Goal: Information Seeking & Learning: Learn about a topic

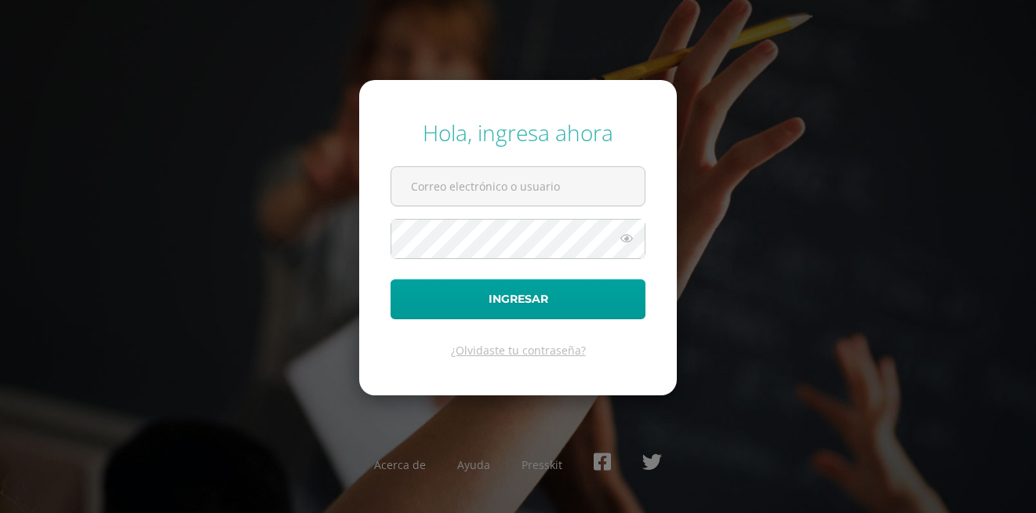
type input "[EMAIL_ADDRESS][PERSON_NAME][DOMAIN_NAME]"
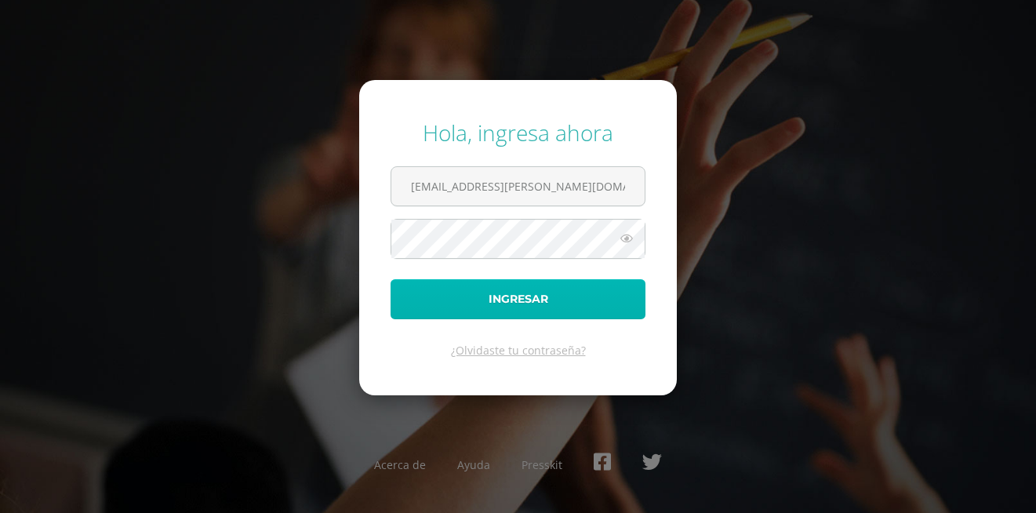
click at [517, 291] on button "Ingresar" at bounding box center [517, 299] width 255 height 40
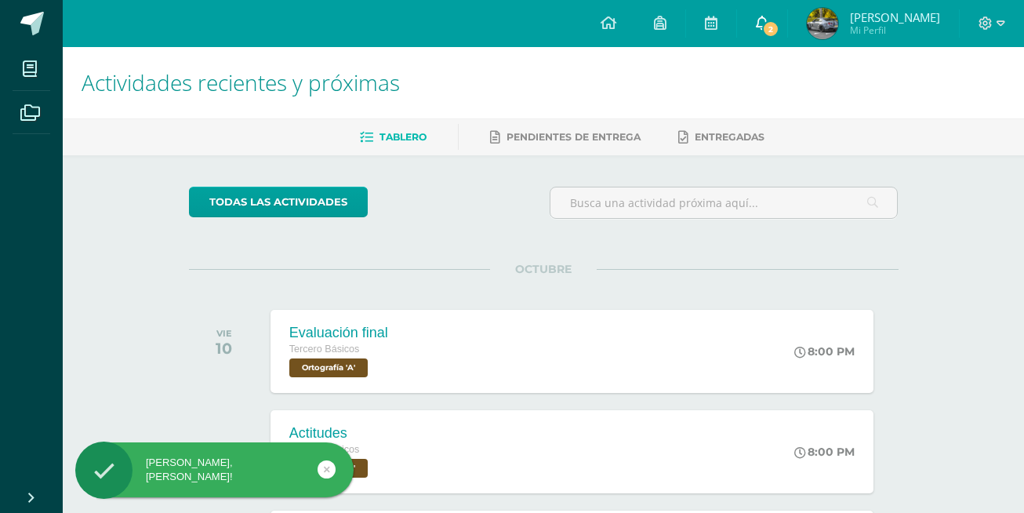
click at [778, 4] on link "2" at bounding box center [762, 23] width 50 height 47
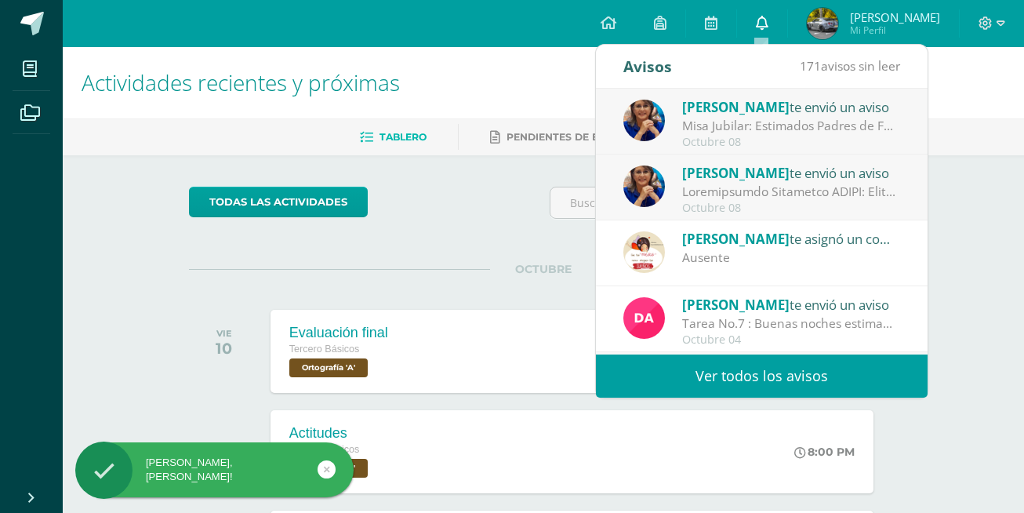
click at [775, 7] on link "0" at bounding box center [762, 23] width 50 height 47
click at [789, 179] on div "Lucía Noriega te envió un aviso" at bounding box center [791, 172] width 218 height 20
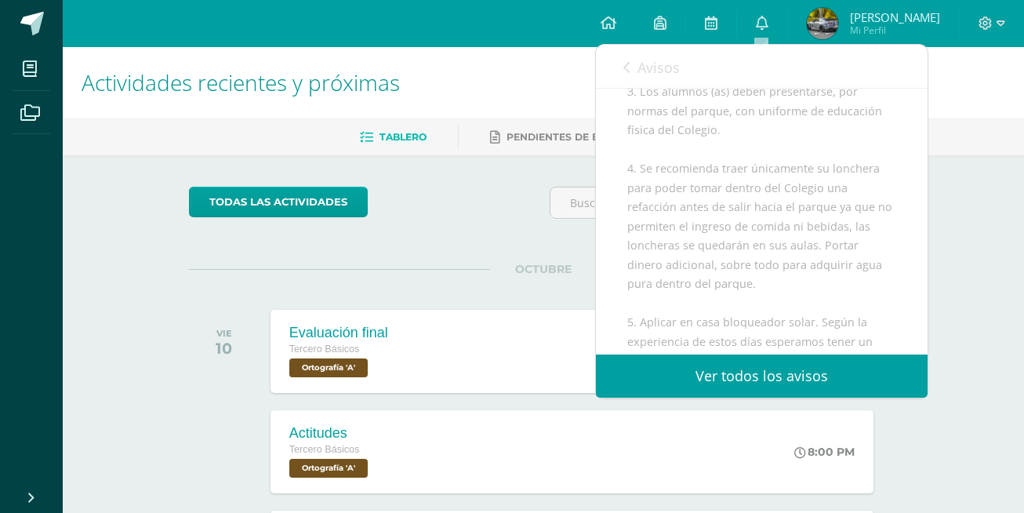
scroll to position [523, 0]
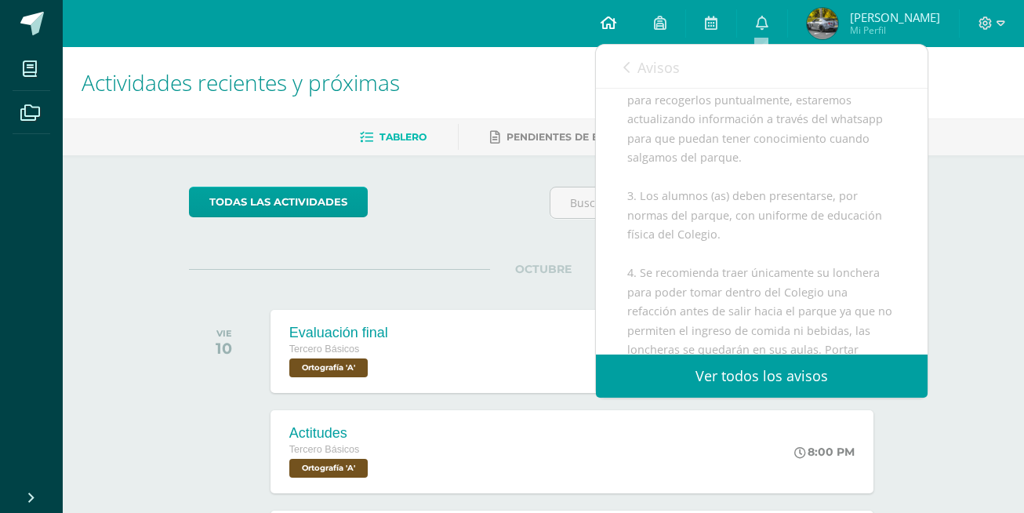
click at [626, 41] on link at bounding box center [608, 23] width 53 height 47
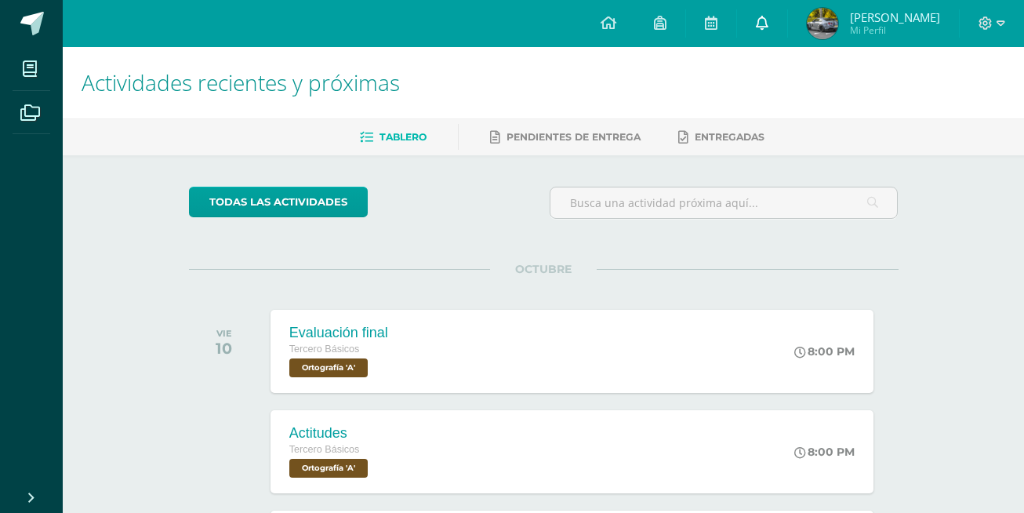
click at [772, 28] on link "0" at bounding box center [762, 23] width 50 height 47
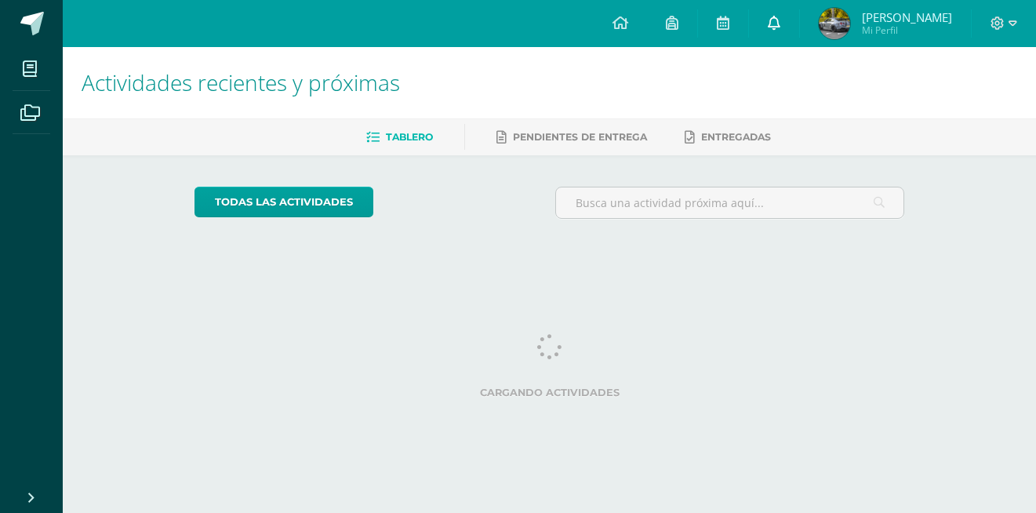
click at [768, 19] on link at bounding box center [774, 23] width 50 height 47
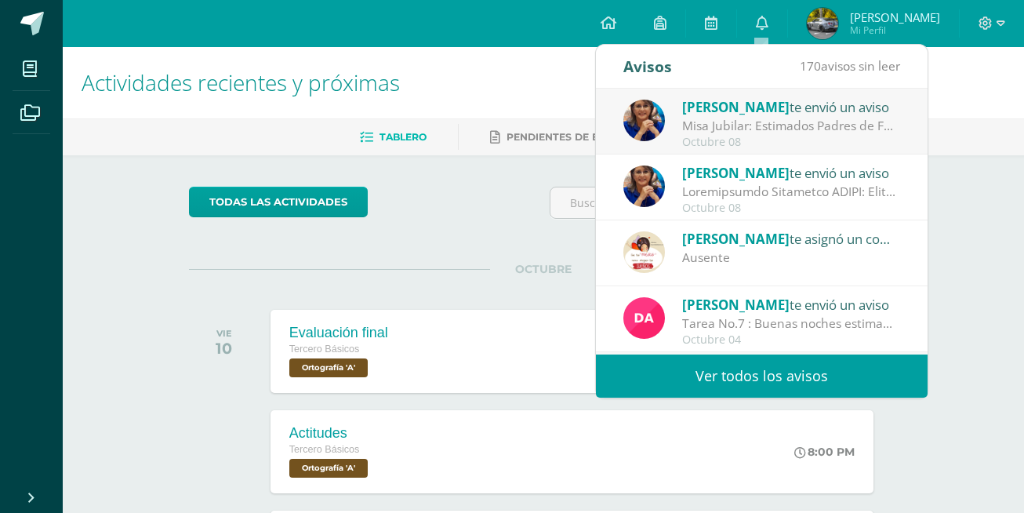
click at [774, 110] on div "Lucía Noriega te envió un aviso" at bounding box center [791, 106] width 218 height 20
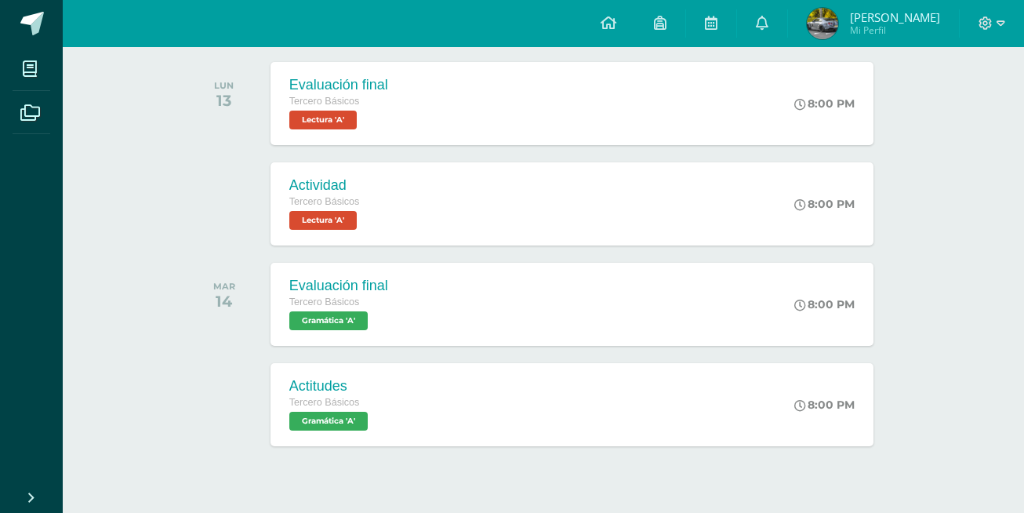
scroll to position [261, 0]
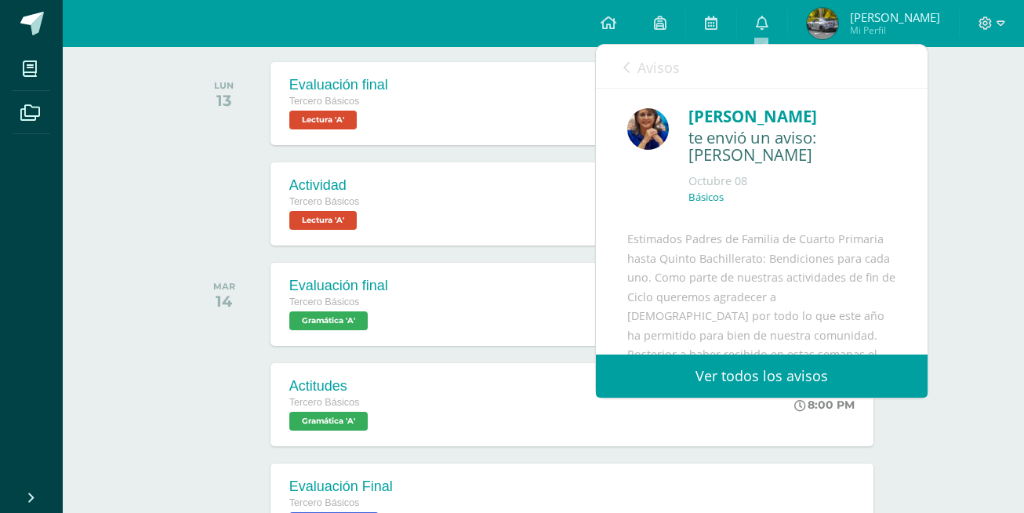
click at [671, 57] on link "Avisos" at bounding box center [651, 67] width 56 height 45
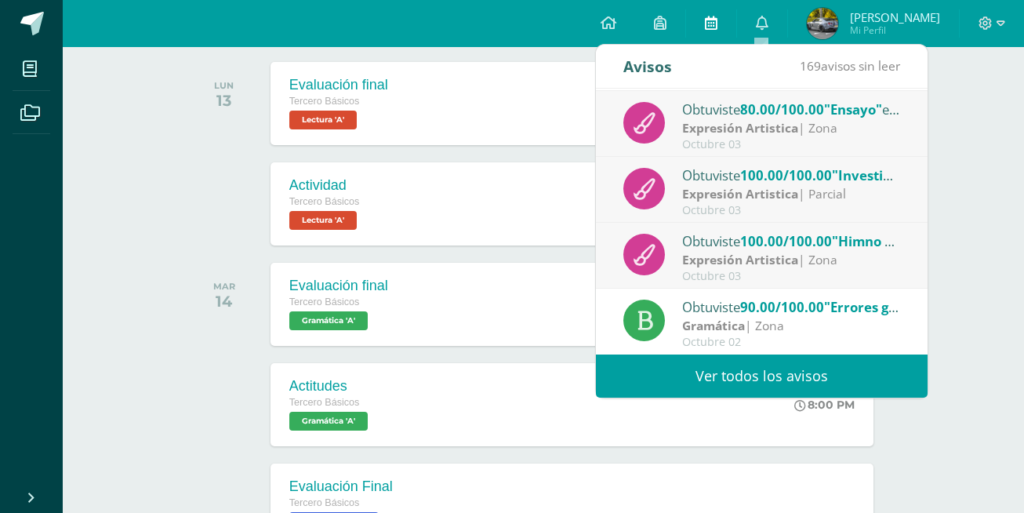
click at [721, 16] on link at bounding box center [711, 23] width 50 height 47
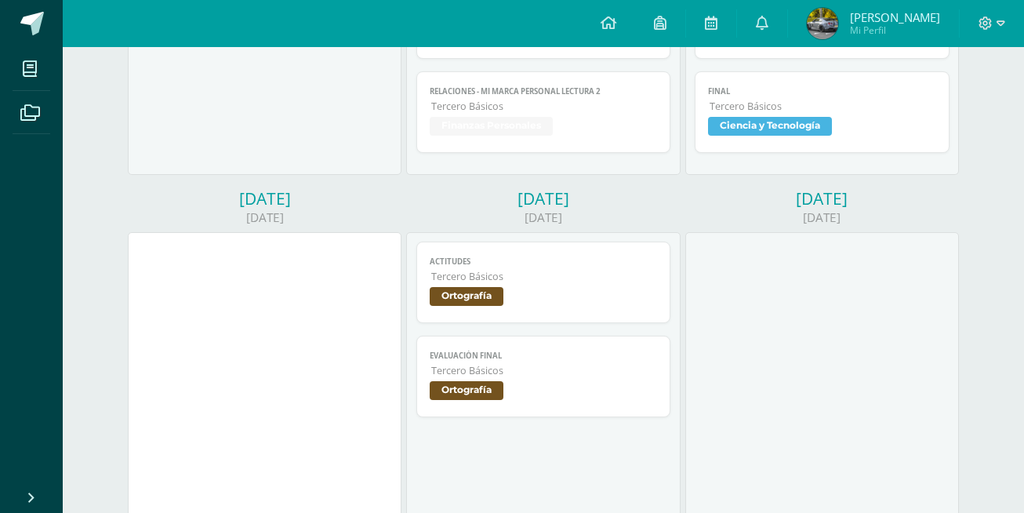
scroll to position [627, 0]
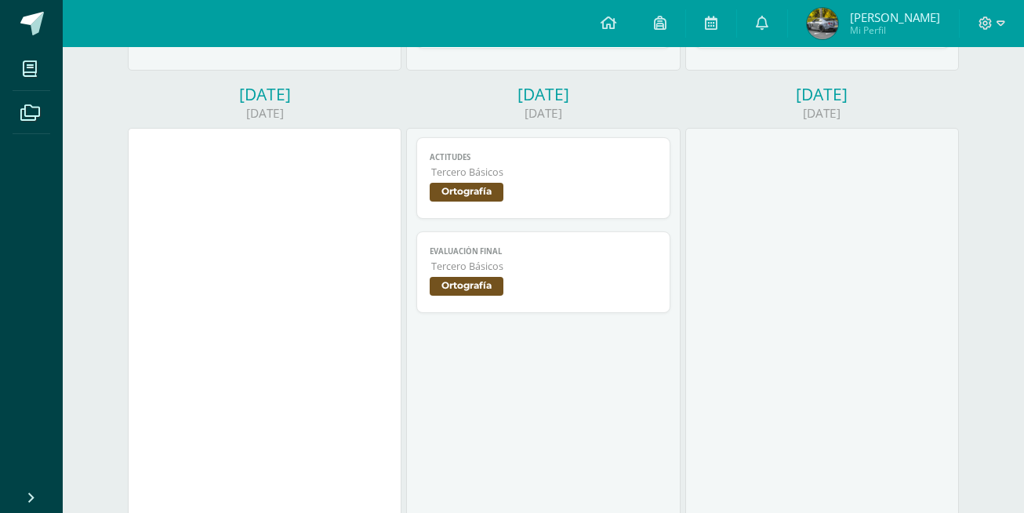
click at [568, 200] on span "Ortografía" at bounding box center [544, 194] width 228 height 23
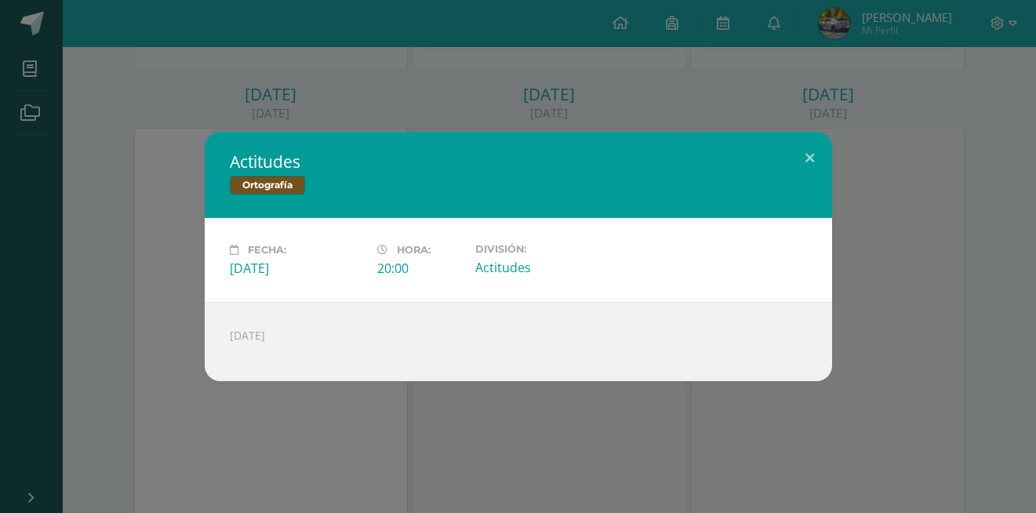
click at [851, 272] on div "Actitudes Ortografía Fecha: [DATE] Hora: 20:00 División: Actitudes [DATE]" at bounding box center [517, 256] width 1023 height 249
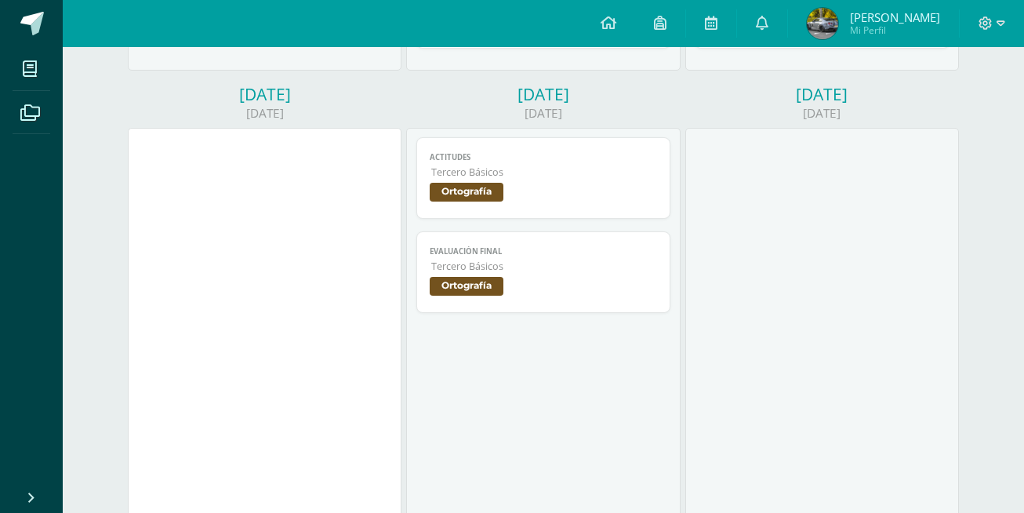
click at [547, 289] on span "Ortografía" at bounding box center [544, 288] width 228 height 23
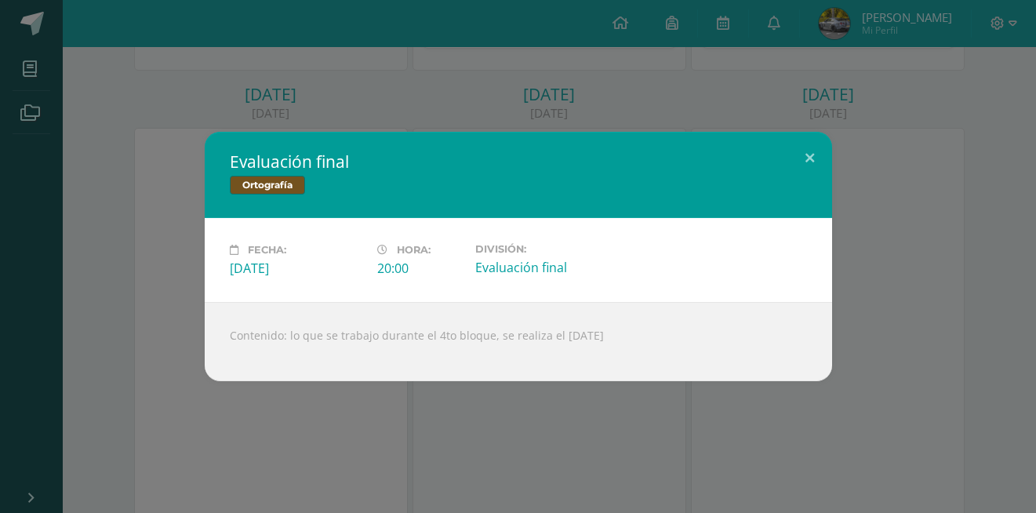
click at [122, 221] on div "Evaluación final Ortografía Fecha: Viernes 10 de Octubre Hora: 20:00 División: …" at bounding box center [517, 256] width 1023 height 249
